Goal: Find specific page/section: Find specific page/section

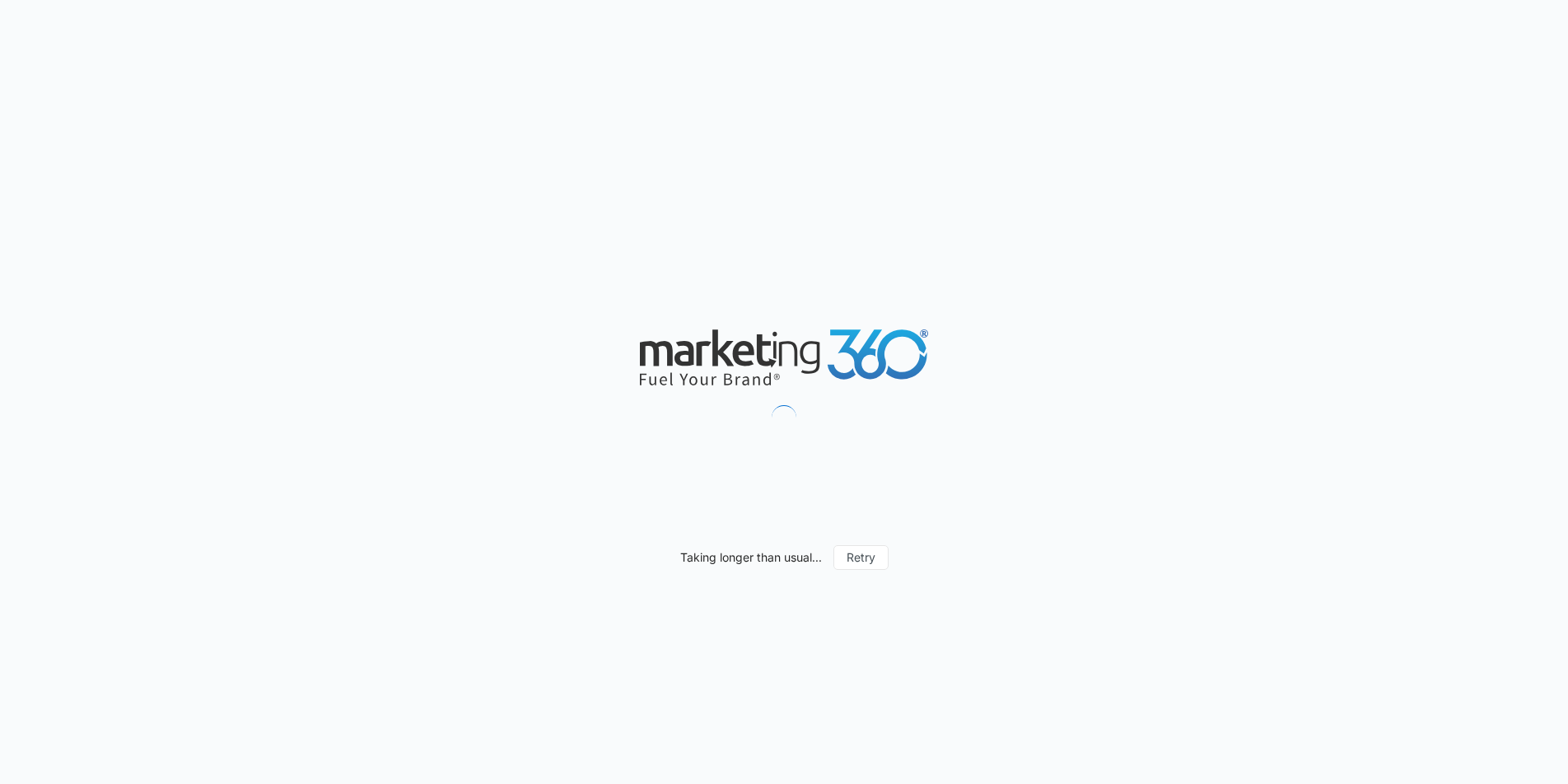
click at [332, 200] on div "Taking longer than usual... Retry" at bounding box center [784, 392] width 1568 height 784
drag, startPoint x: 331, startPoint y: 193, endPoint x: 314, endPoint y: 139, distance: 56.6
click at [331, 191] on div "Taking longer than usual... Retry" at bounding box center [784, 392] width 1568 height 784
click at [317, 248] on div "Taking longer than usual... Retry" at bounding box center [784, 392] width 1568 height 784
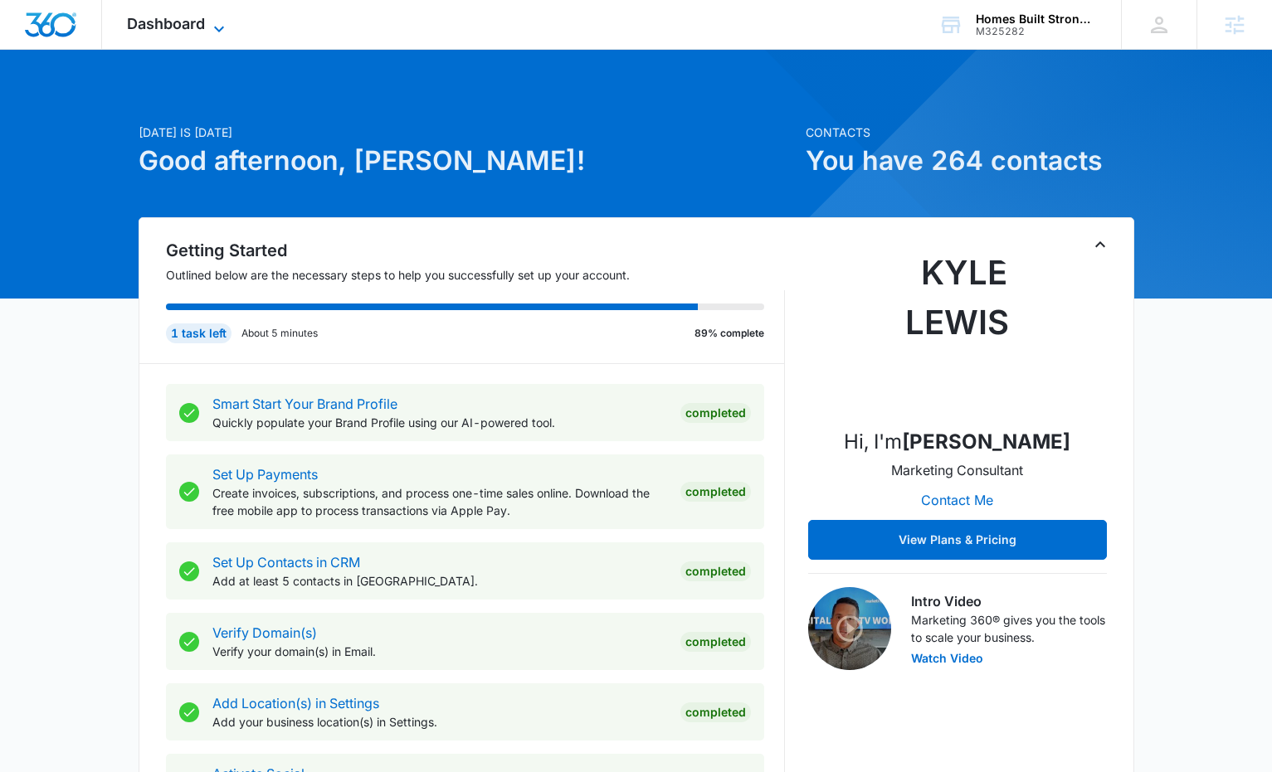
click at [187, 21] on span "Dashboard" at bounding box center [166, 23] width 78 height 17
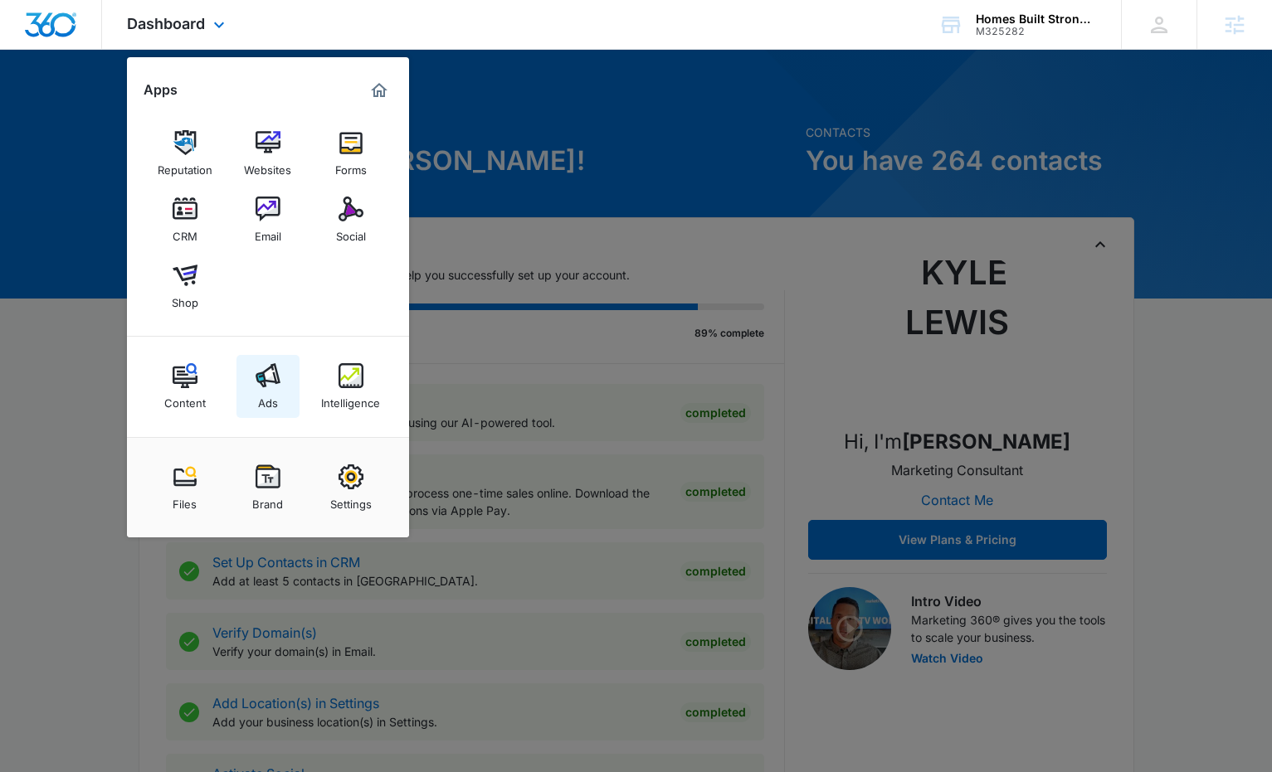
click at [284, 382] on link "Ads" at bounding box center [267, 386] width 63 height 63
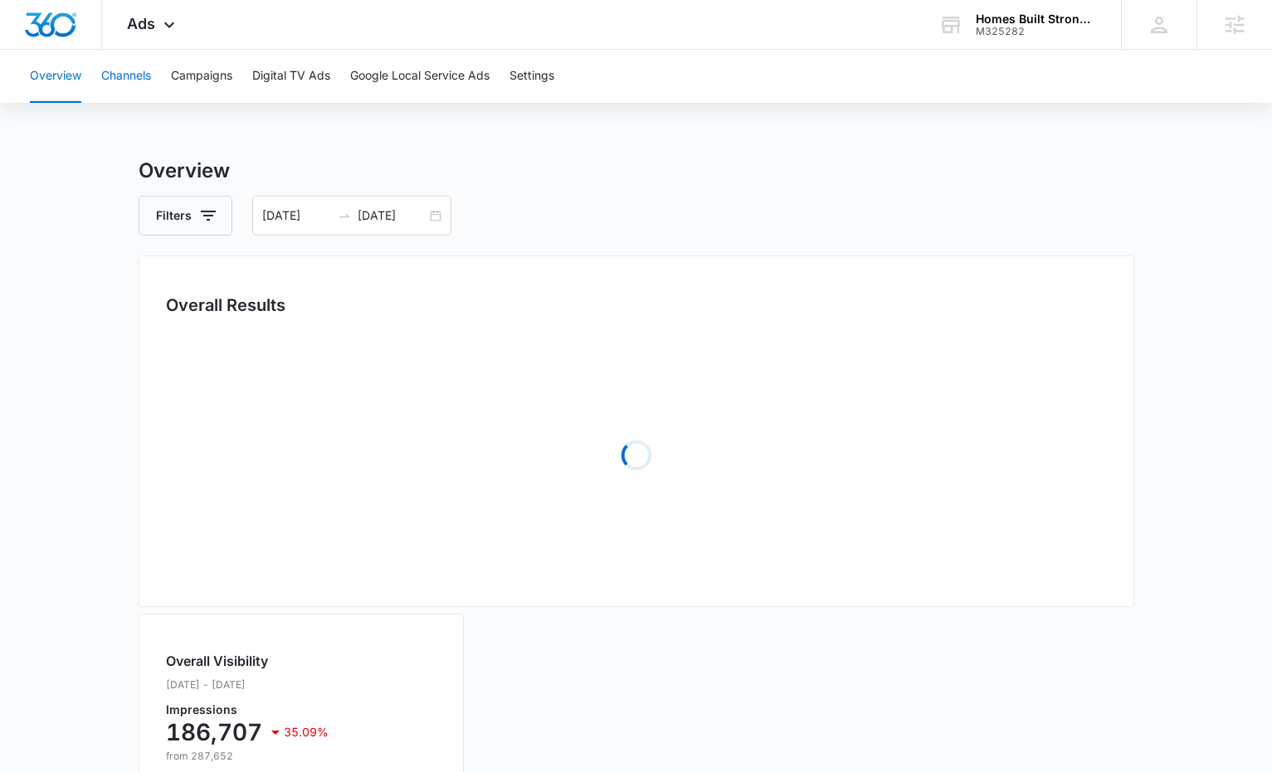
click at [132, 81] on button "Channels" at bounding box center [126, 76] width 50 height 53
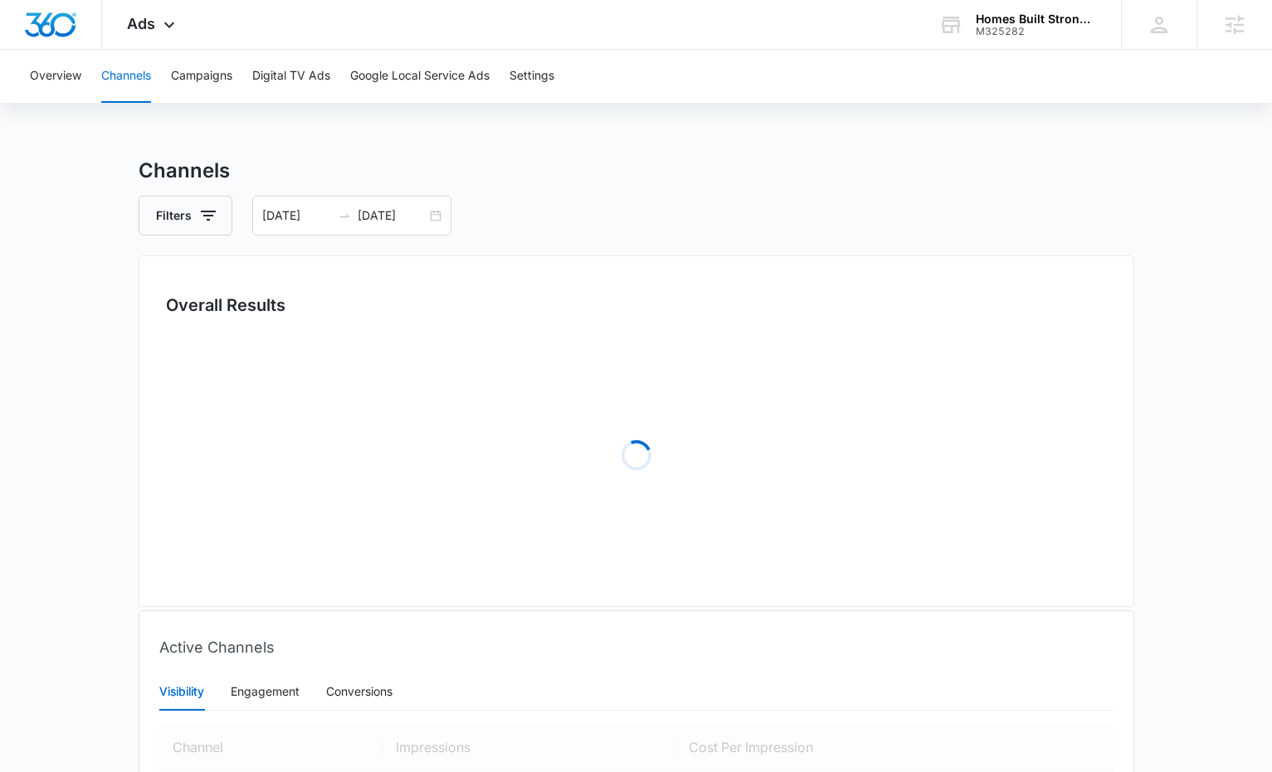
click at [236, 71] on div "Overview Channels Campaigns Digital TV Ads Google Local Service Ads Settings" at bounding box center [636, 76] width 1232 height 53
click at [225, 77] on button "Campaigns" at bounding box center [201, 76] width 61 height 53
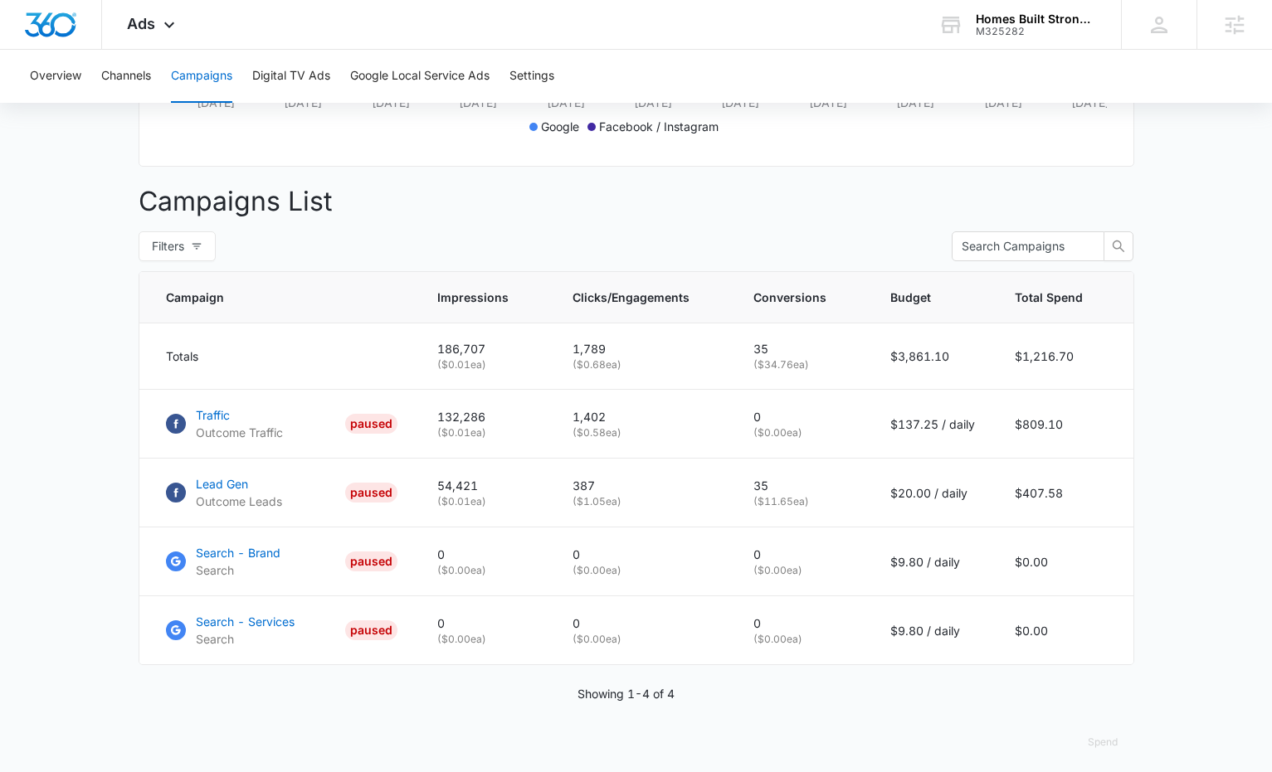
scroll to position [561, 0]
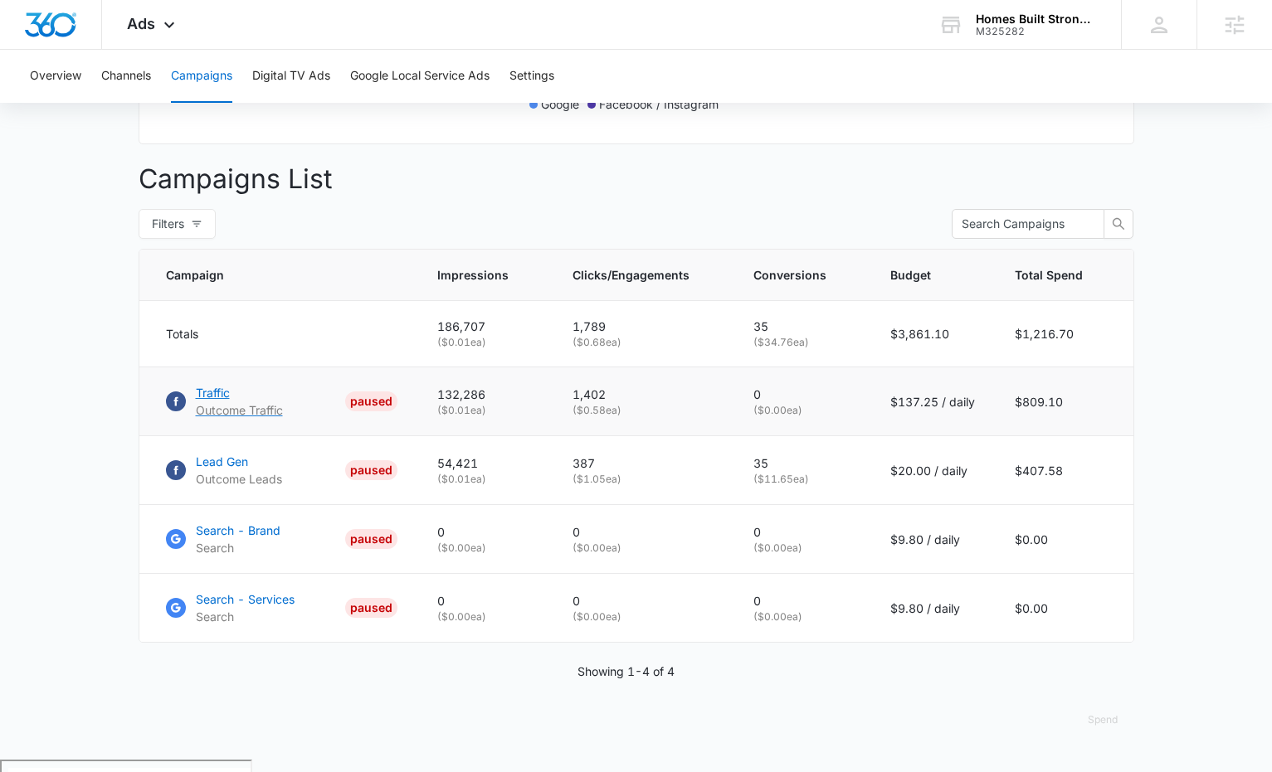
click at [208, 401] on p "Traffic" at bounding box center [239, 392] width 87 height 17
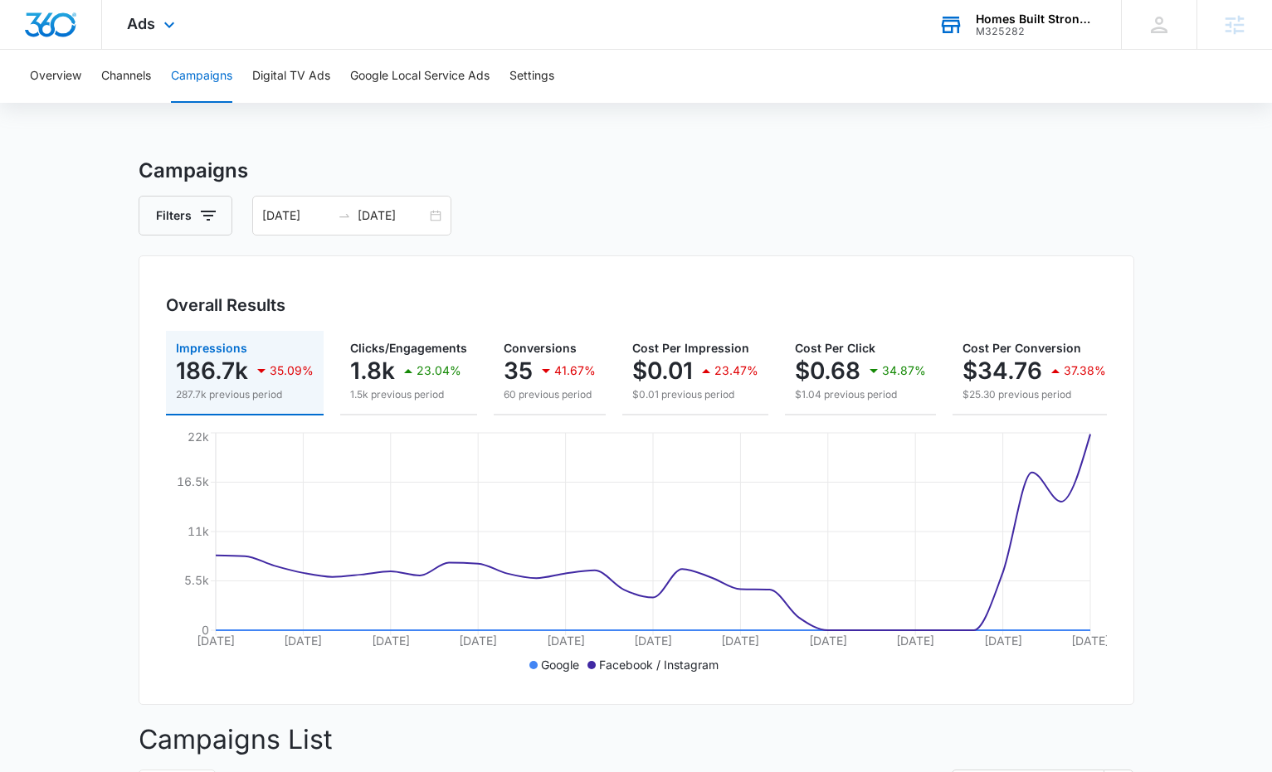
click at [1052, 26] on div "M325282" at bounding box center [1036, 32] width 121 height 12
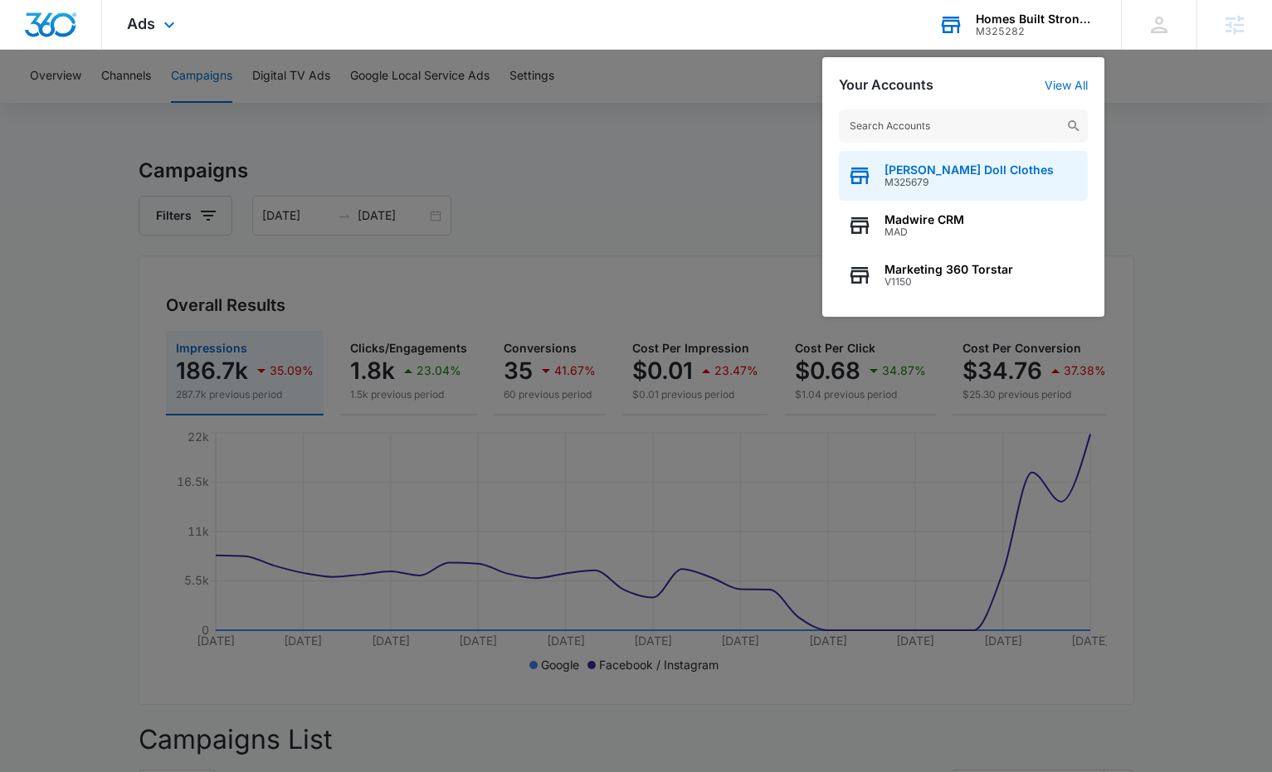
click at [956, 172] on span "Emily Rose Doll Clothes" at bounding box center [968, 169] width 169 height 13
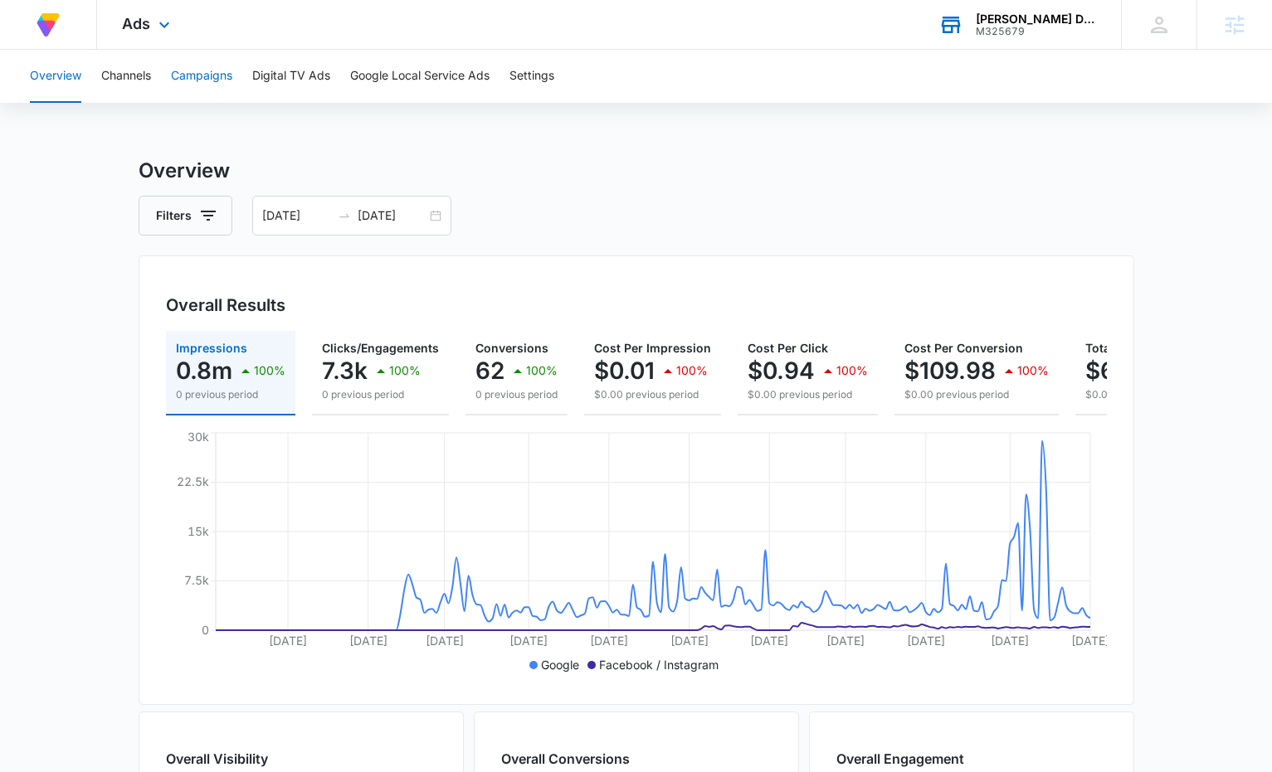
click at [208, 74] on button "Campaigns" at bounding box center [201, 76] width 61 height 53
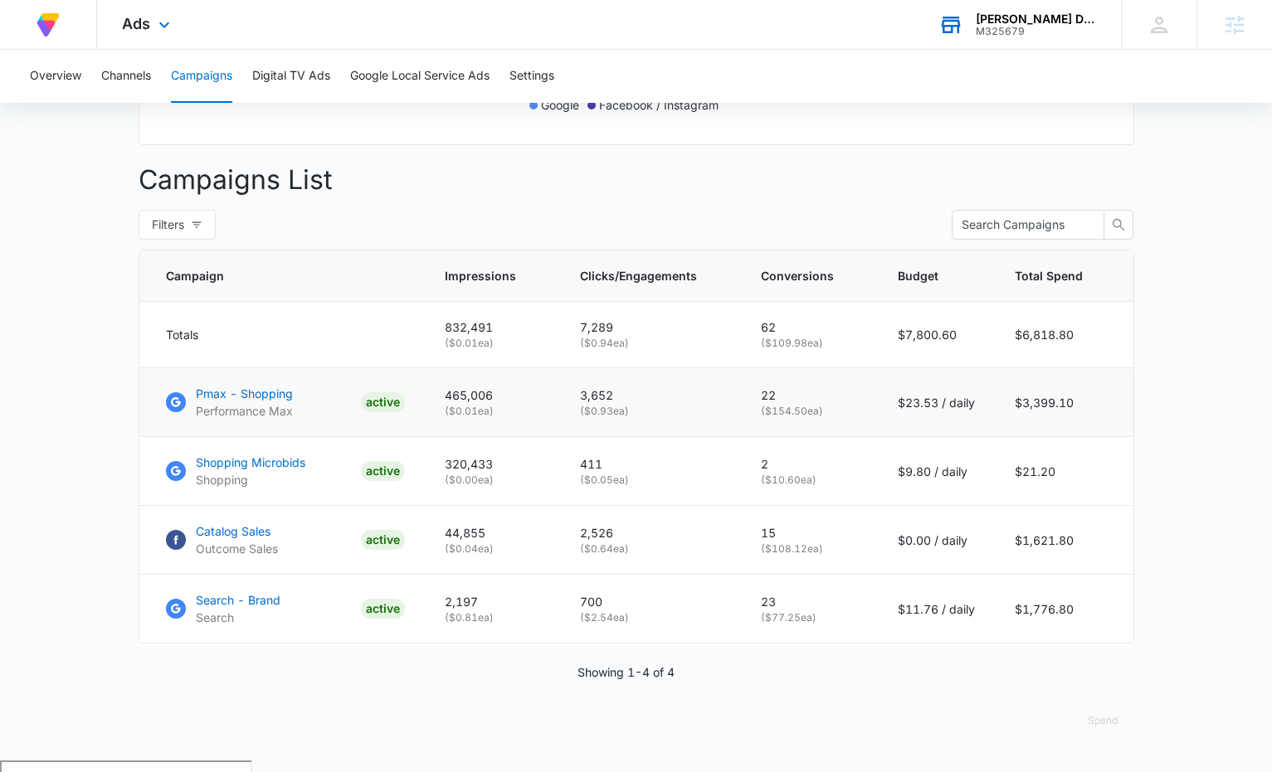
scroll to position [561, 0]
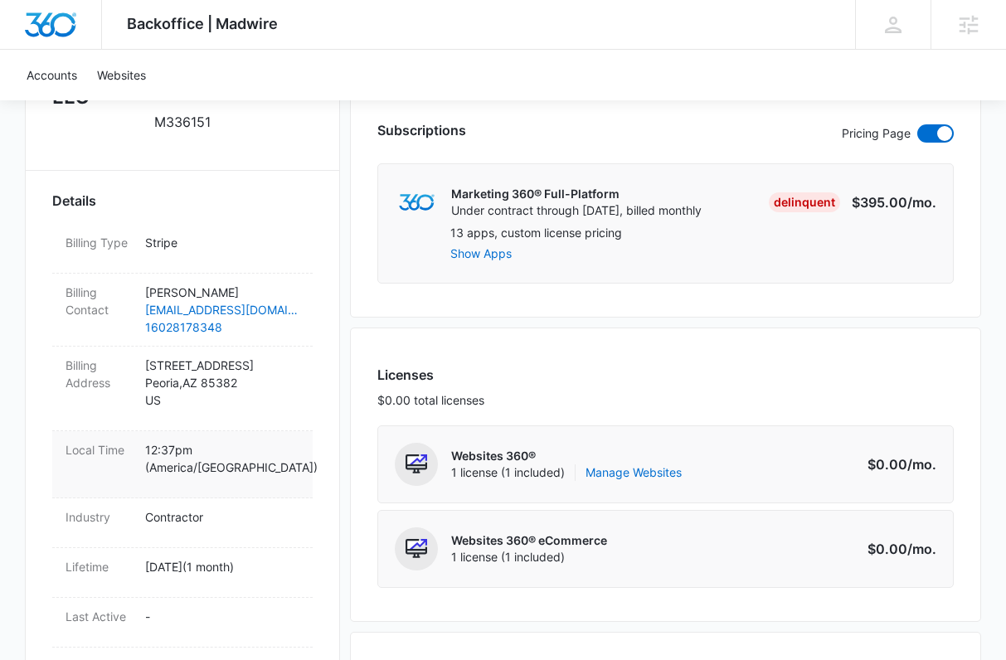
scroll to position [517, 0]
